Goal: Find specific page/section: Find specific page/section

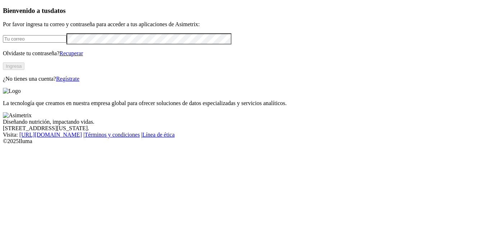
type input "[EMAIL_ADDRESS][PERSON_NAME][DOMAIN_NAME]"
click at [24, 70] on button "Ingresa" at bounding box center [14, 67] width 22 height 8
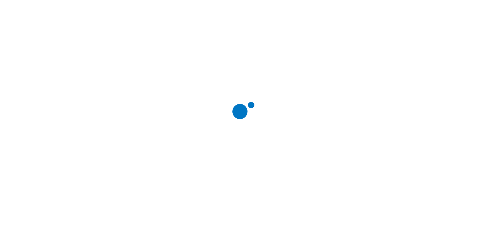
scroll to position [303, 205]
click at [13, 135] on icon at bounding box center [14, 146] width 22 height 22
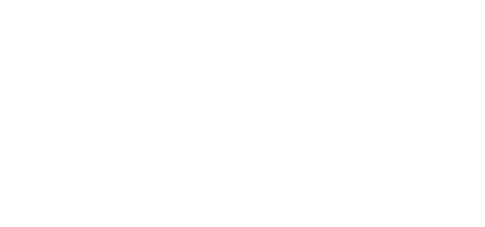
click at [13, 11] on icon at bounding box center [14, 146] width 22 height 287
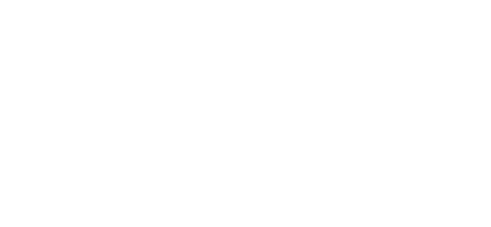
click at [17, 9] on icon at bounding box center [14, 146] width 22 height 287
